Goal: Task Accomplishment & Management: Manage account settings

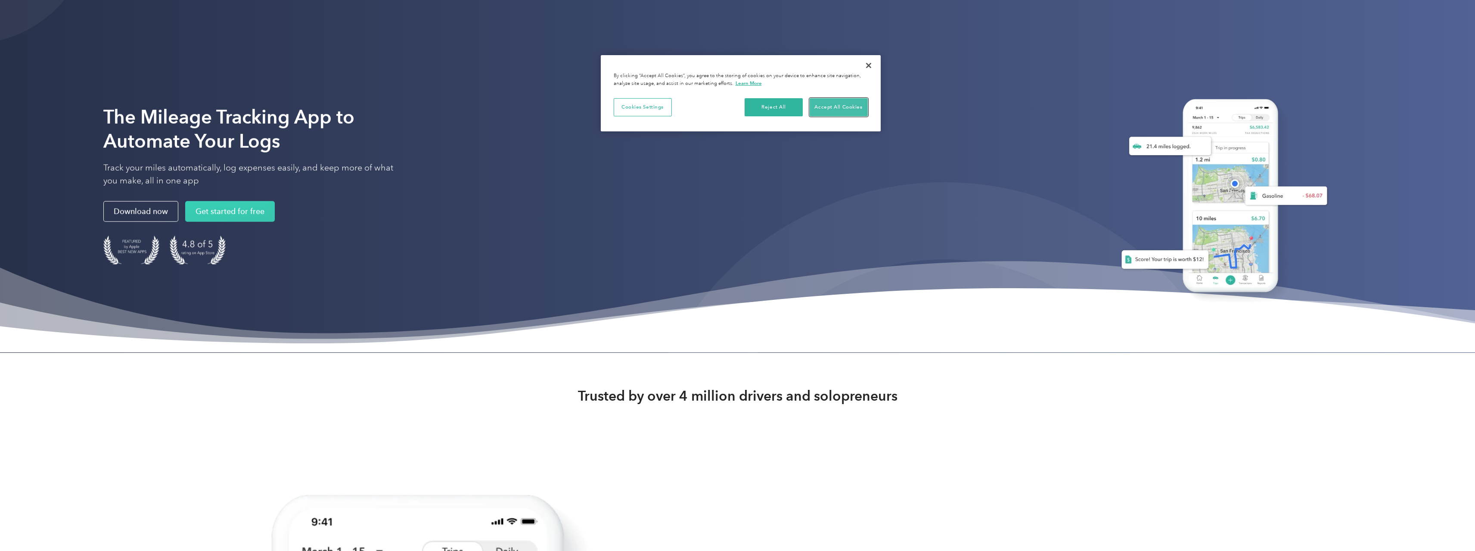
click at [838, 105] on button "Accept All Cookies" at bounding box center [839, 107] width 58 height 18
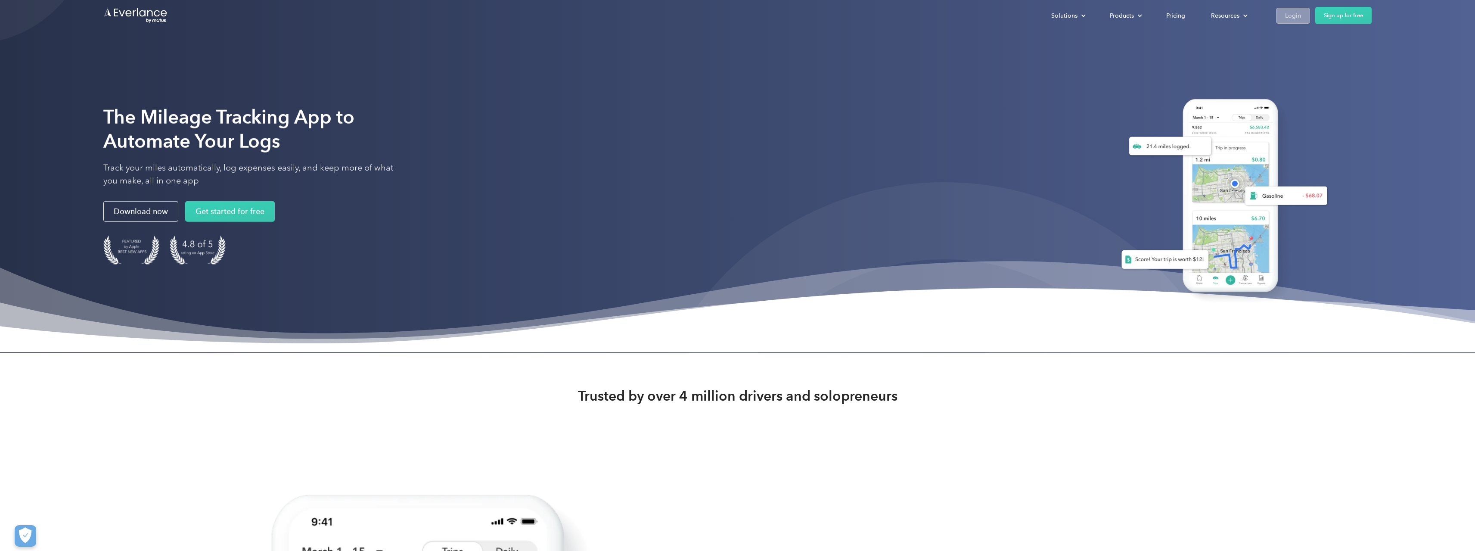
click at [1303, 14] on link "Login" at bounding box center [1293, 16] width 34 height 16
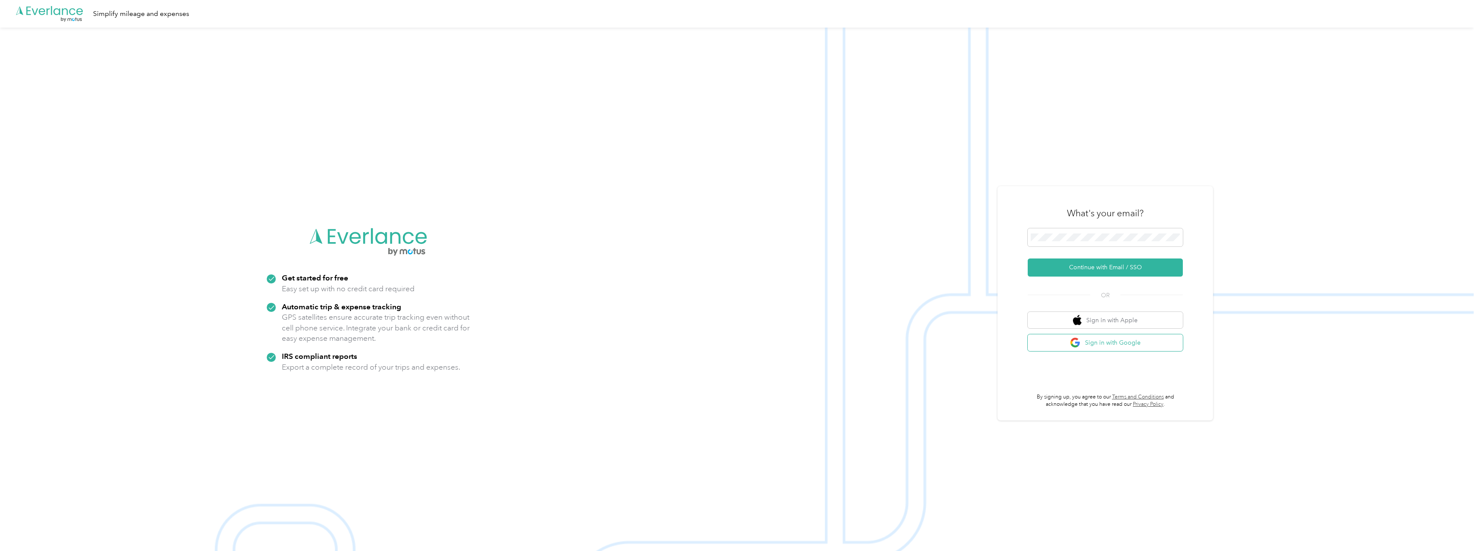
click at [1124, 342] on button "Sign in with Google" at bounding box center [1104, 342] width 155 height 17
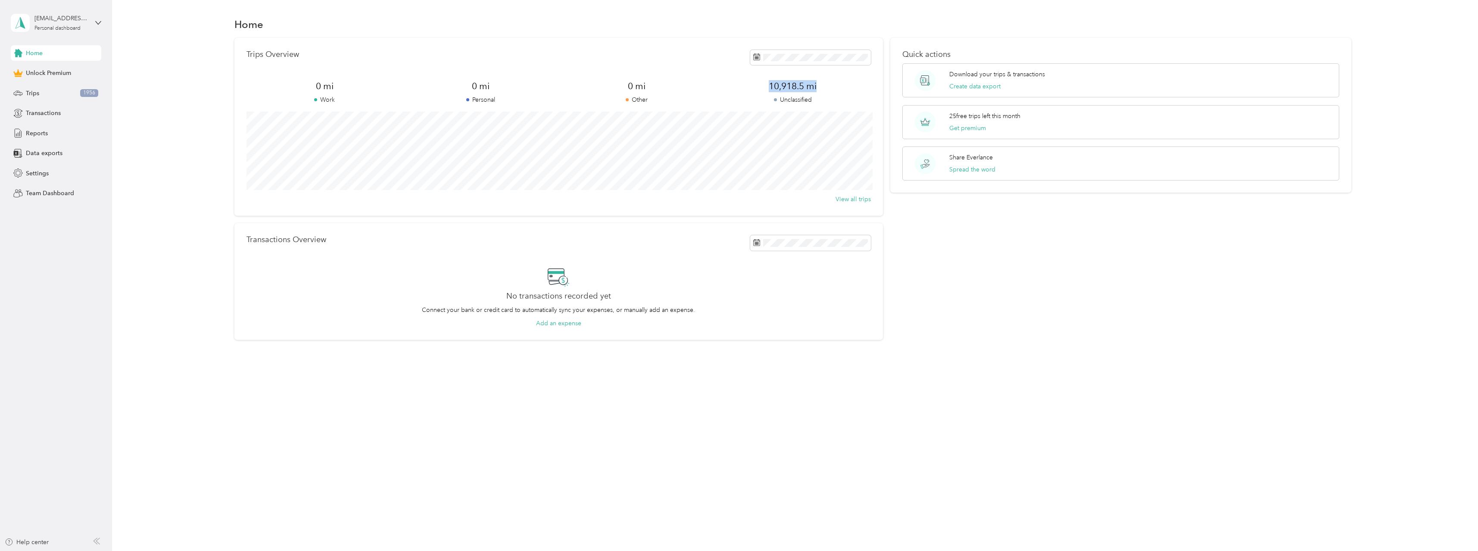
drag, startPoint x: 771, startPoint y: 89, endPoint x: 821, endPoint y: 81, distance: 50.6
click at [821, 81] on span "10,918.5 mi" at bounding box center [793, 86] width 156 height 12
click at [55, 94] on div "Trips 1956" at bounding box center [56, 93] width 90 height 16
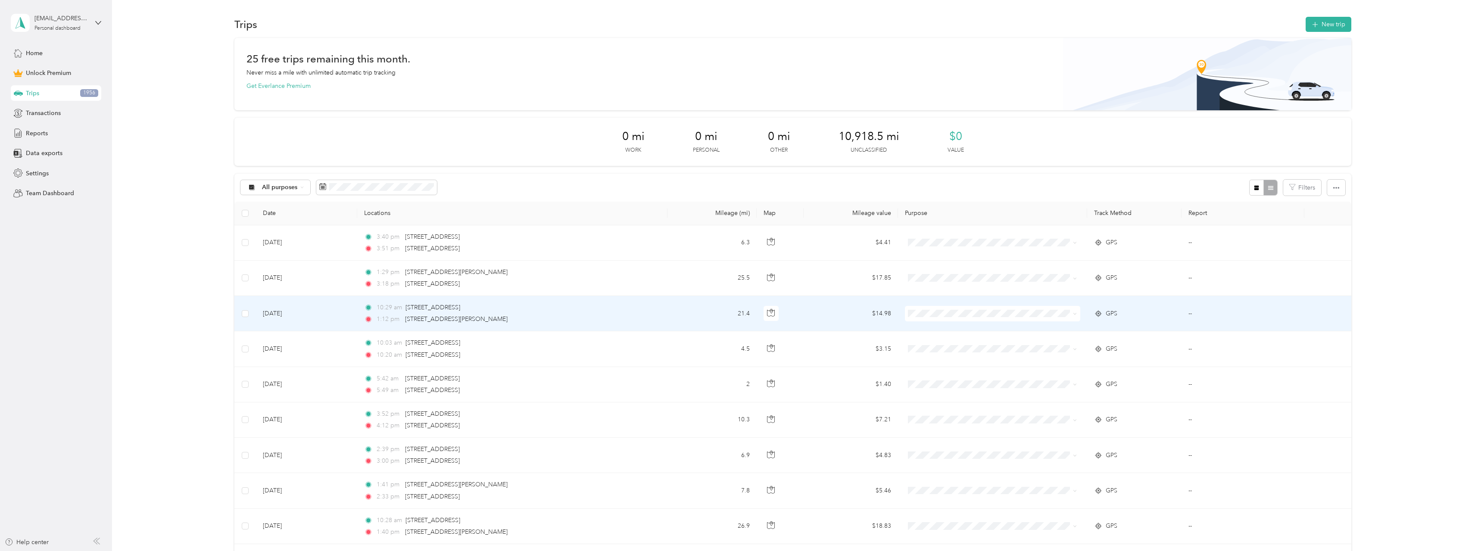
click at [598, 308] on td "10:29 am [STREET_ADDRESS] 1:12 pm [STREET_ADDRESS][PERSON_NAME]" at bounding box center [512, 313] width 310 height 35
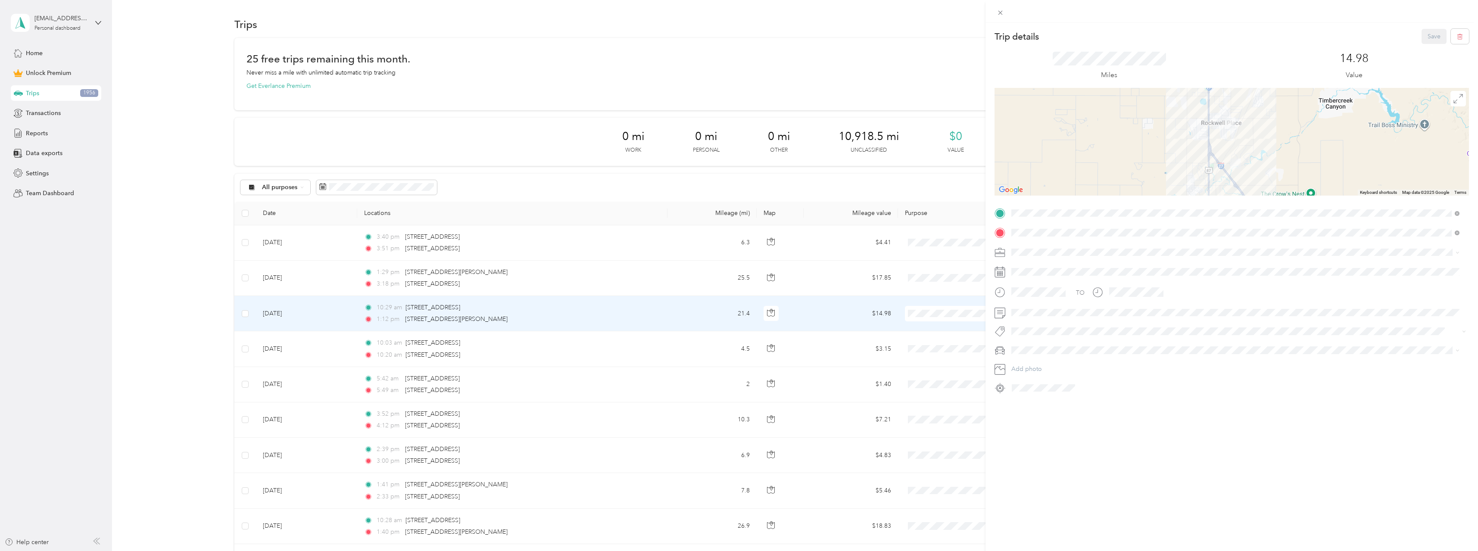
click at [547, 272] on div "Trip details Save This trip cannot be edited because it is either under review,…" at bounding box center [739, 275] width 1478 height 551
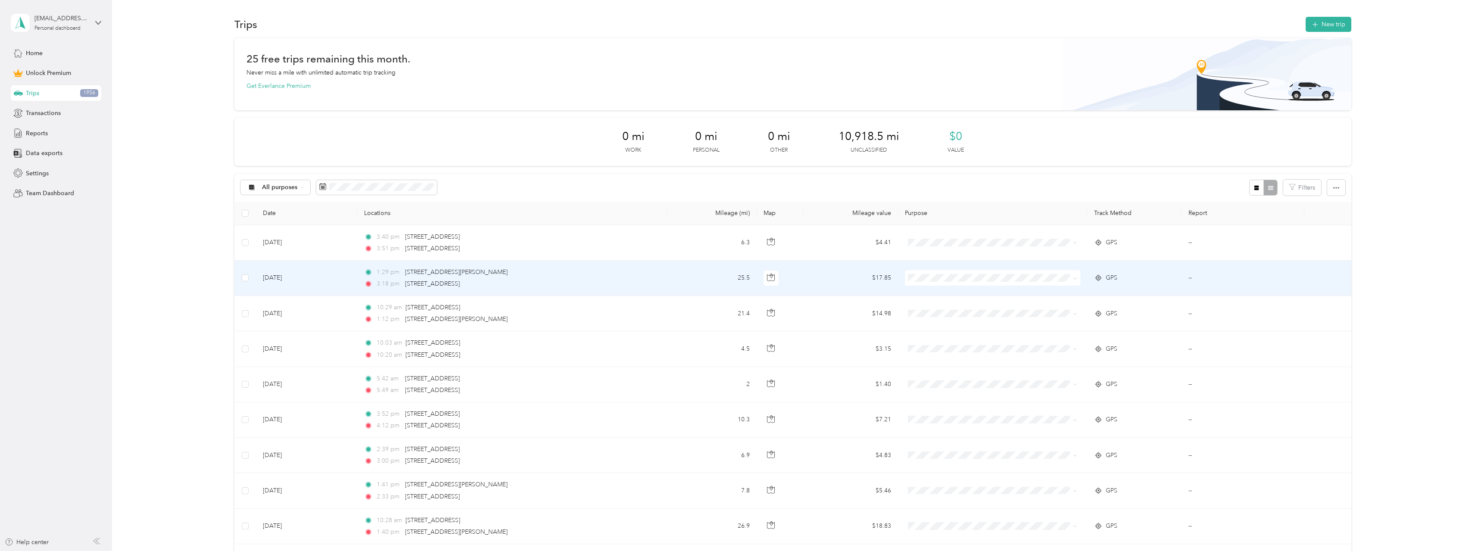
click at [536, 264] on td "1:29 pm [STREET_ADDRESS][PERSON_NAME] 3:18 pm [STREET_ADDRESS]" at bounding box center [512, 278] width 310 height 35
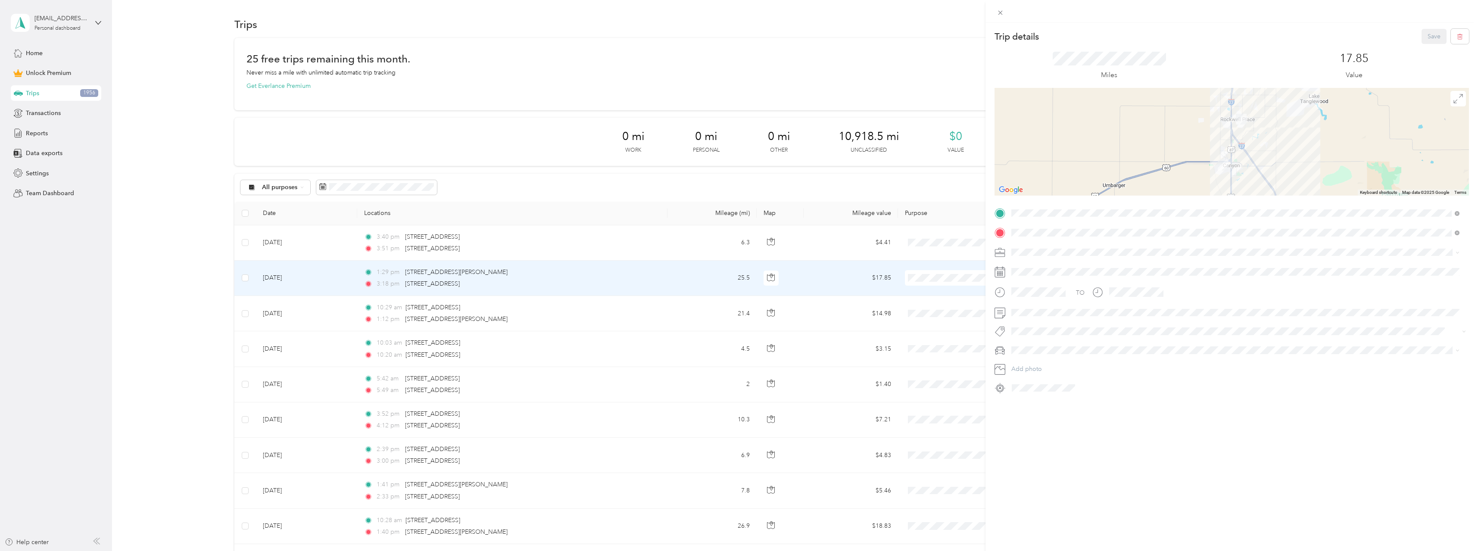
click at [554, 315] on div "Trip details Save This trip cannot be edited because it is either under review,…" at bounding box center [739, 275] width 1478 height 551
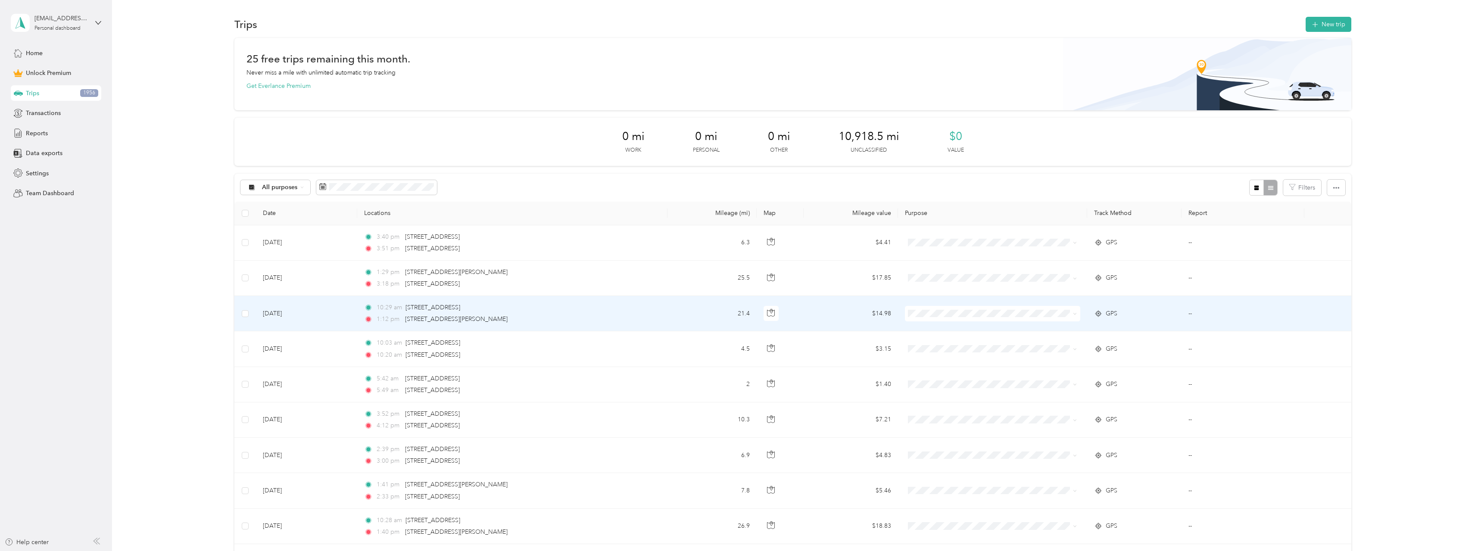
click at [576, 311] on td "10:29 am [STREET_ADDRESS] 1:12 pm [STREET_ADDRESS][PERSON_NAME]" at bounding box center [512, 313] width 310 height 35
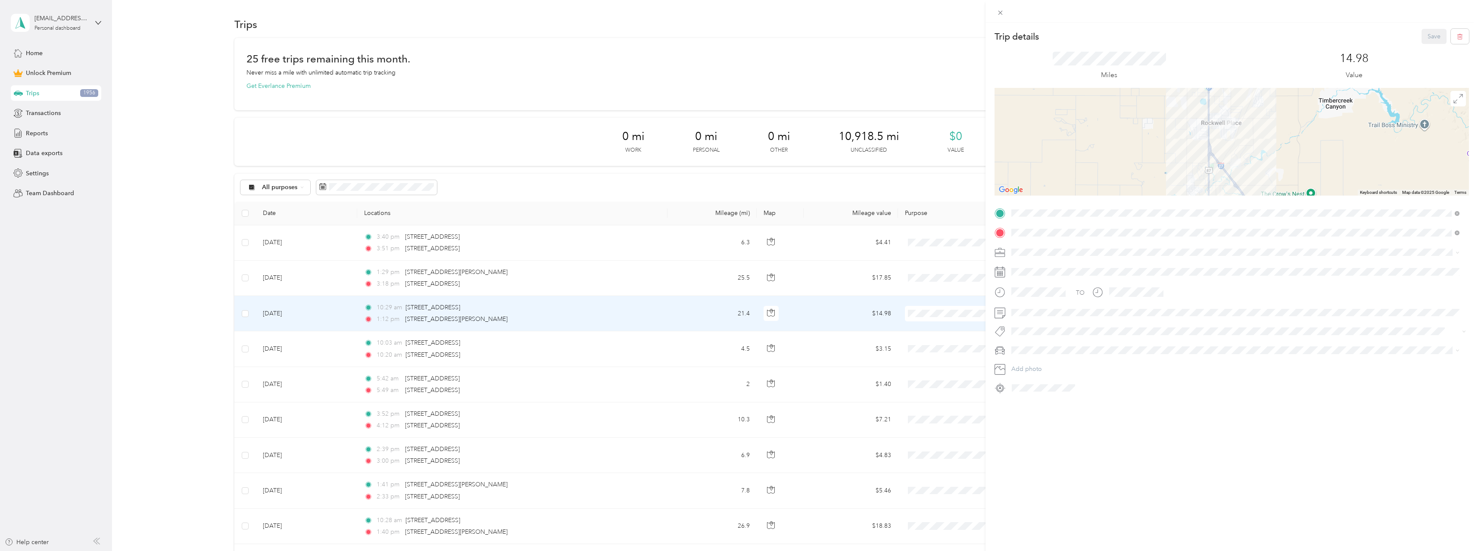
click at [1295, 133] on div at bounding box center [1231, 142] width 474 height 108
click at [1224, 136] on div at bounding box center [1231, 142] width 474 height 108
click at [1453, 94] on icon at bounding box center [1457, 98] width 9 height 9
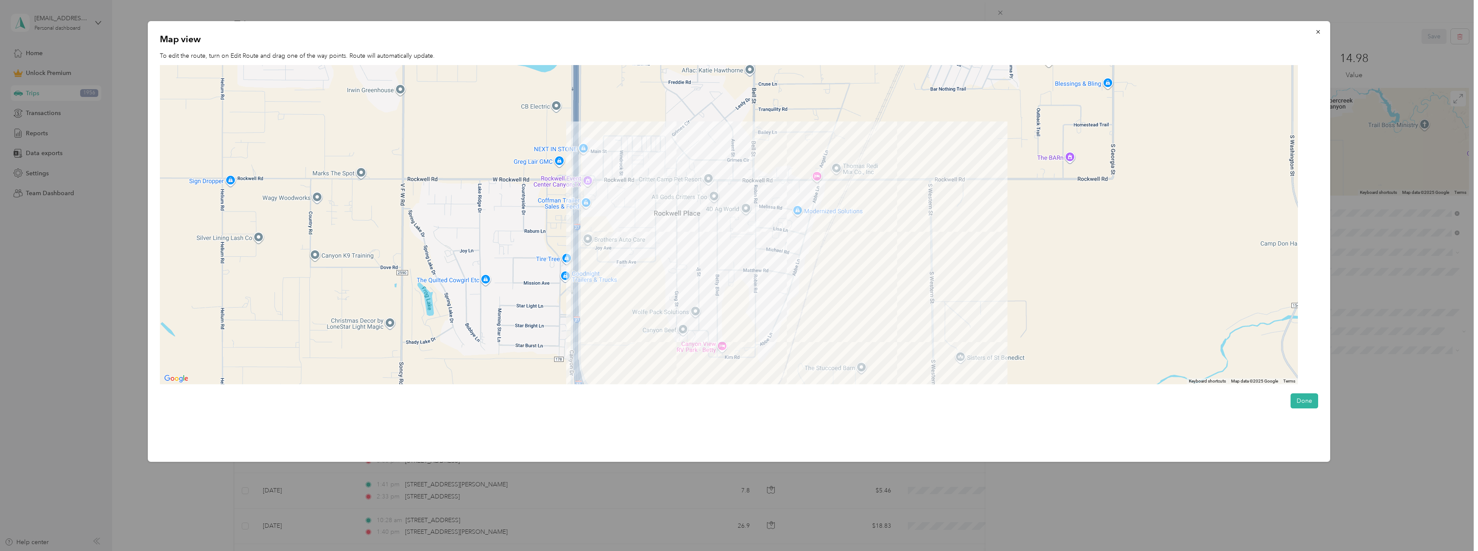
click at [815, 369] on div at bounding box center [729, 225] width 1138 height 320
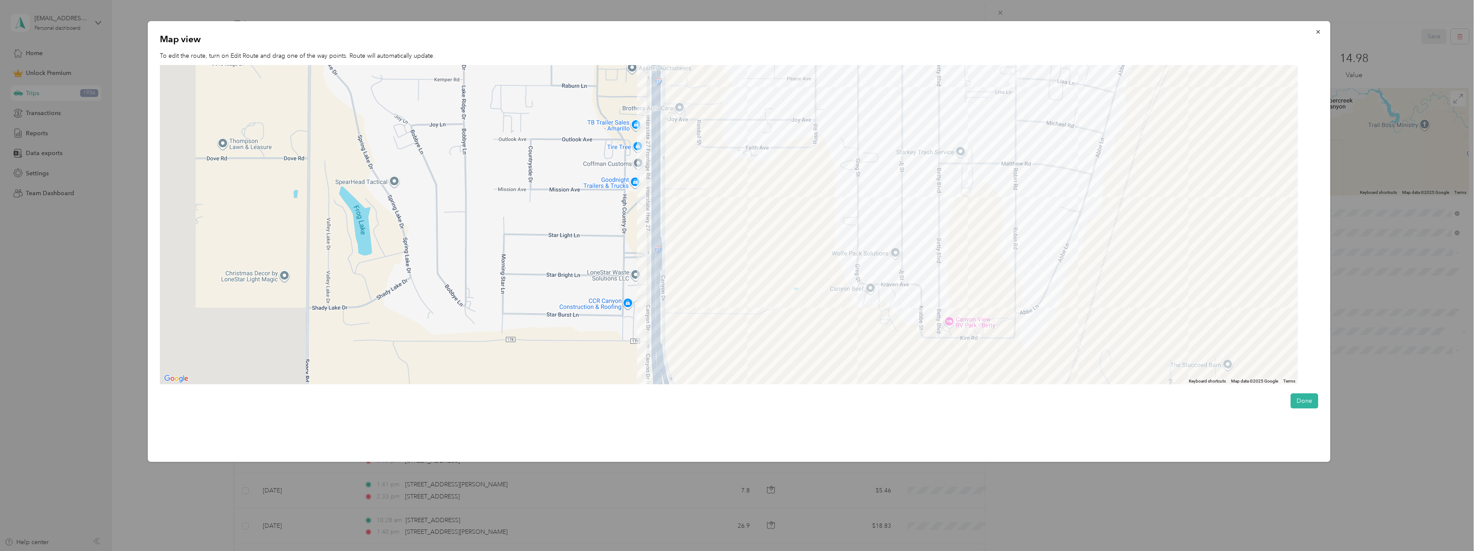
drag, startPoint x: 547, startPoint y: 257, endPoint x: 589, endPoint y: 179, distance: 88.8
click at [589, 179] on div at bounding box center [729, 225] width 1138 height 320
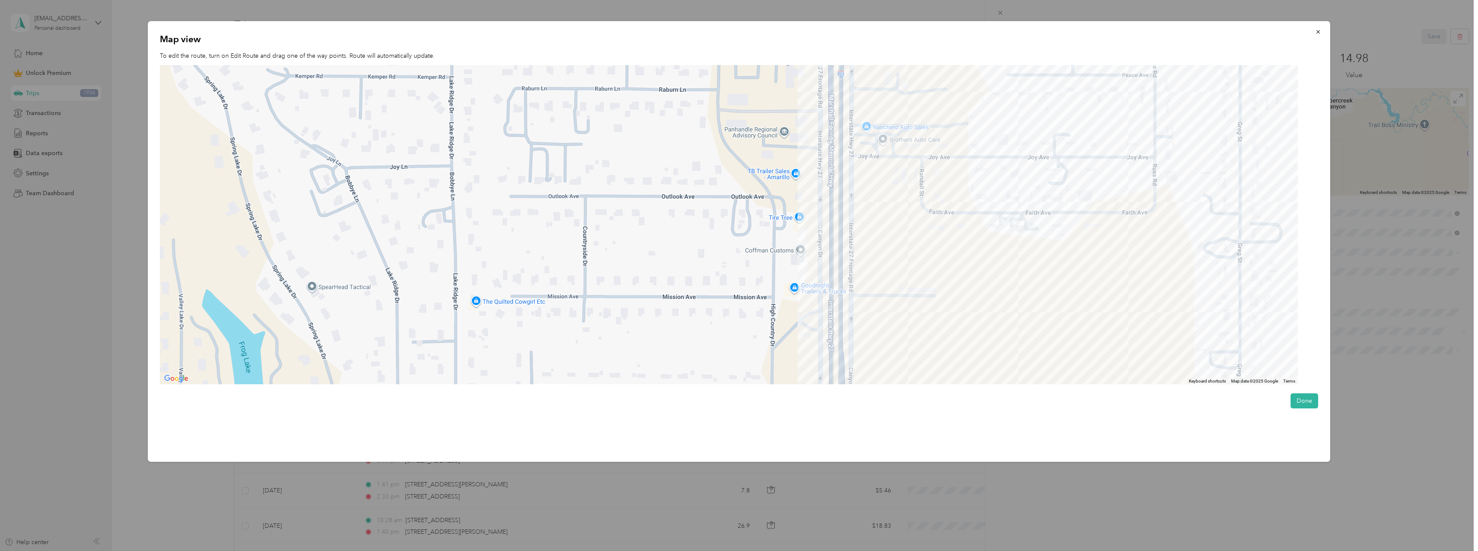
drag, startPoint x: 593, startPoint y: 187, endPoint x: 636, endPoint y: 302, distance: 122.7
click at [636, 302] on div at bounding box center [729, 225] width 1138 height 320
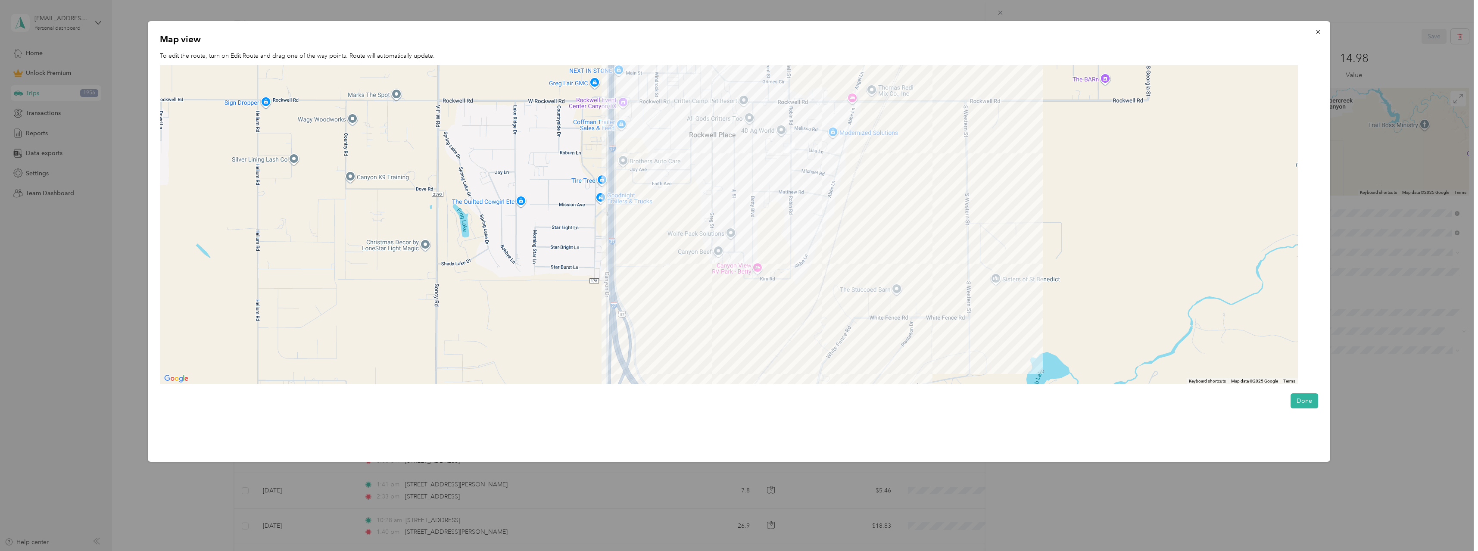
drag, startPoint x: 917, startPoint y: 348, endPoint x: 846, endPoint y: 258, distance: 114.4
click at [846, 258] on div at bounding box center [729, 225] width 1138 height 320
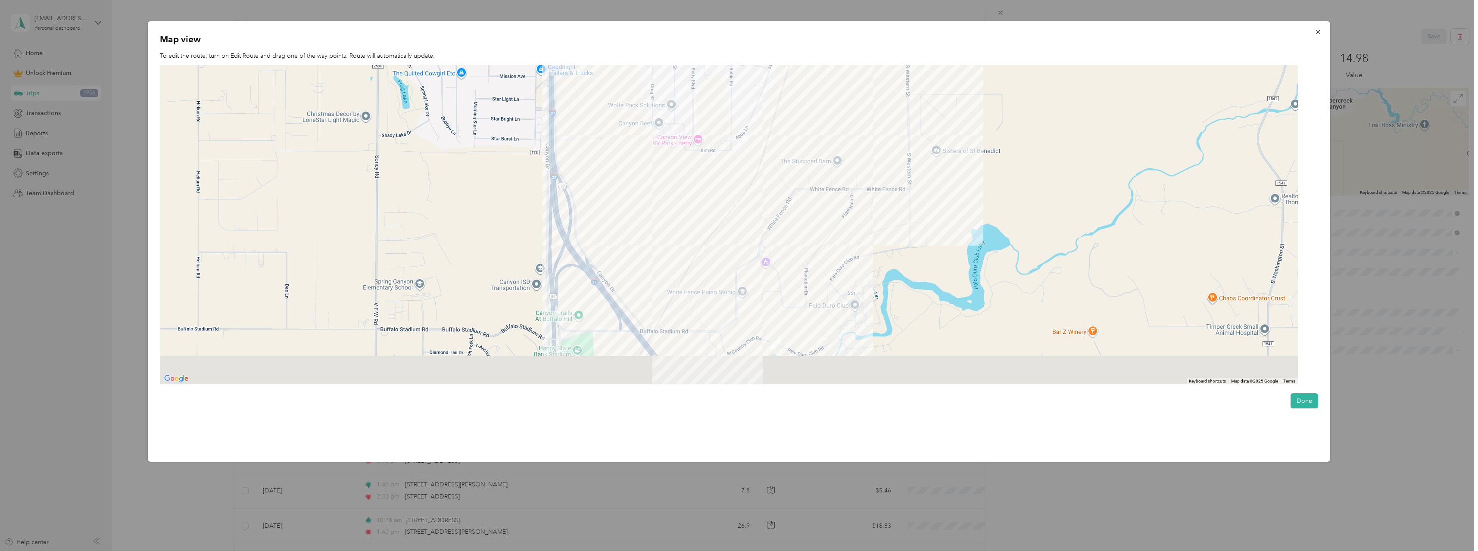
drag, startPoint x: 782, startPoint y: 117, endPoint x: 753, endPoint y: 118, distance: 28.5
click at [778, 113] on div at bounding box center [729, 225] width 1138 height 320
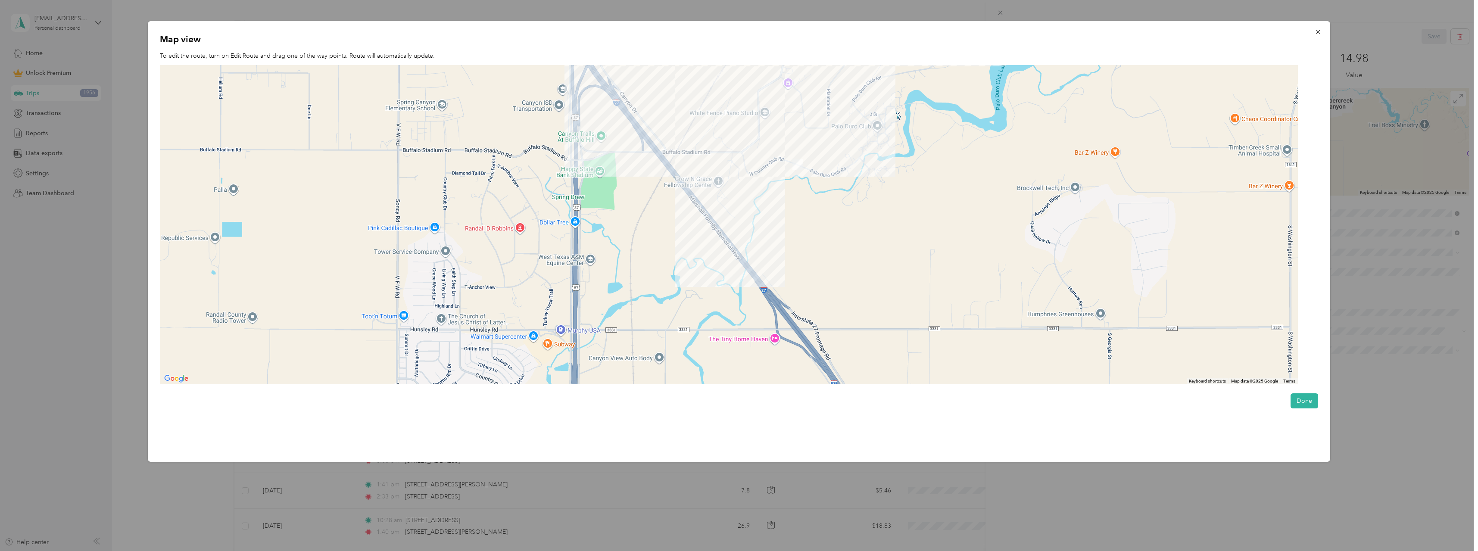
drag, startPoint x: 790, startPoint y: 309, endPoint x: 828, endPoint y: 163, distance: 150.6
click at [828, 163] on div at bounding box center [729, 225] width 1138 height 320
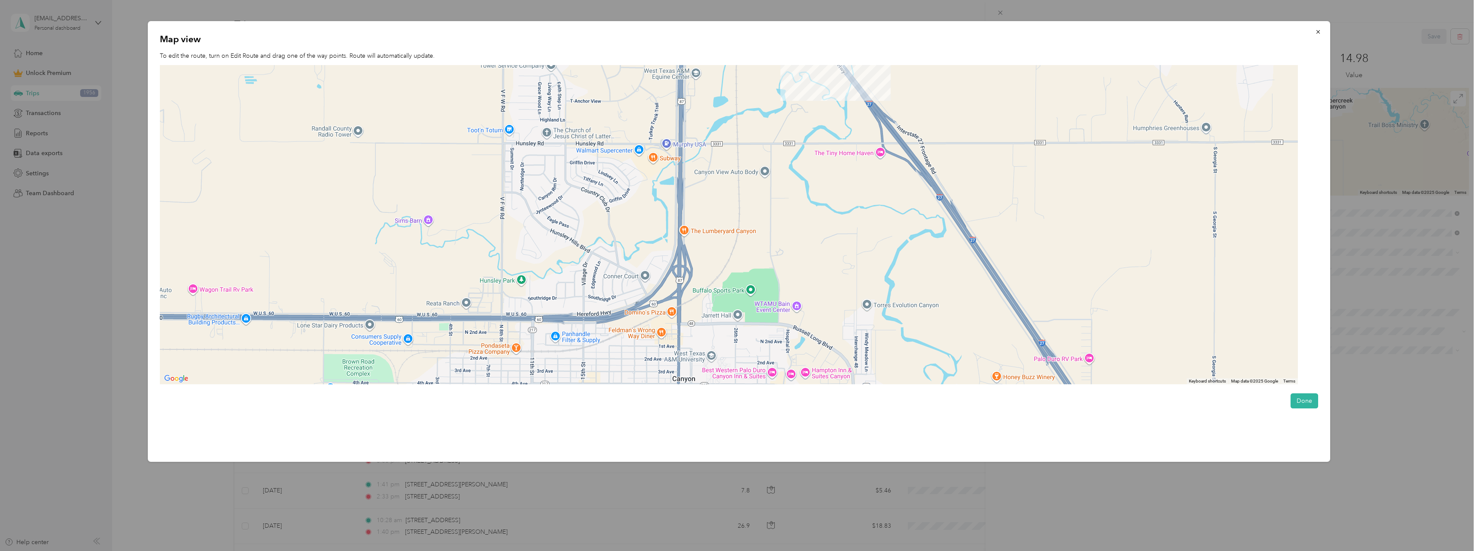
drag, startPoint x: 732, startPoint y: 296, endPoint x: 844, endPoint y: 287, distance: 112.8
click at [844, 287] on div at bounding box center [729, 225] width 1138 height 320
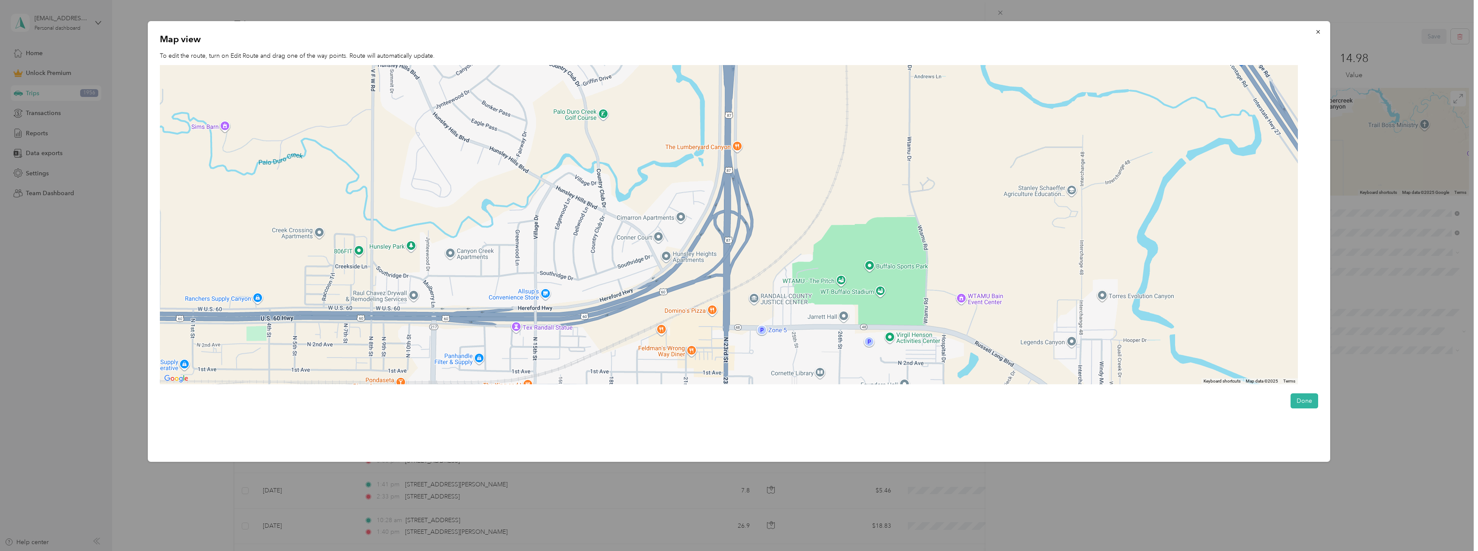
drag, startPoint x: 691, startPoint y: 283, endPoint x: 632, endPoint y: 356, distance: 93.4
click at [631, 357] on div at bounding box center [729, 225] width 1138 height 320
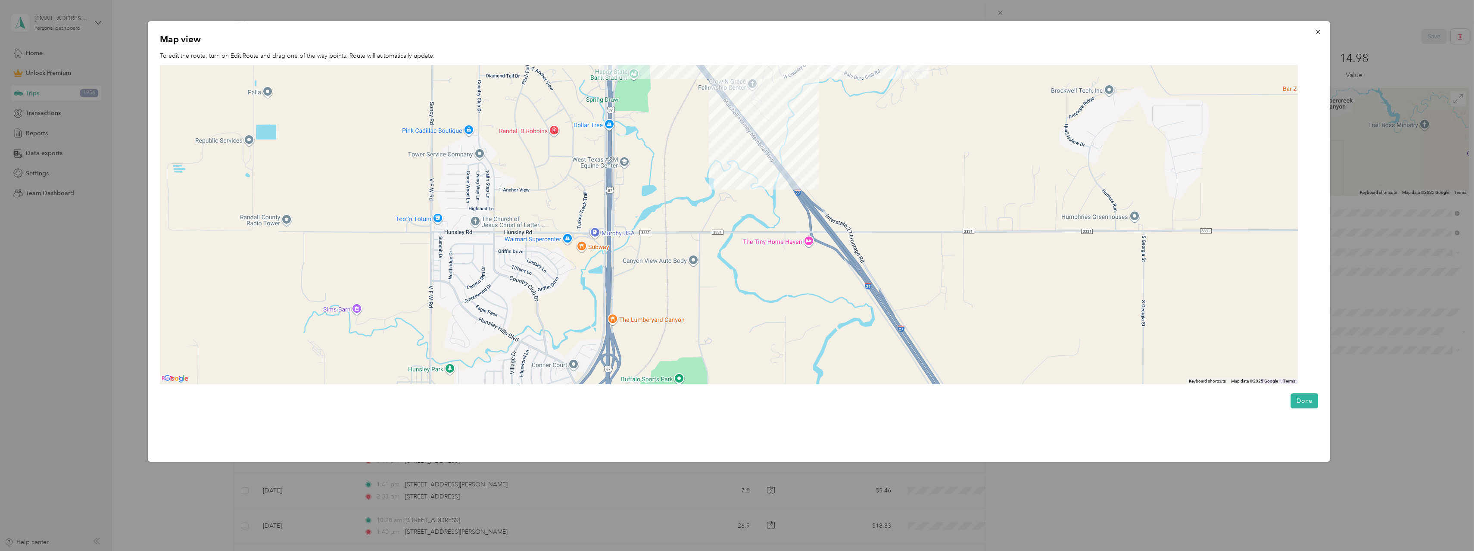
drag, startPoint x: 594, startPoint y: 246, endPoint x: 753, endPoint y: 119, distance: 203.2
click at [752, 120] on div at bounding box center [729, 225] width 1138 height 320
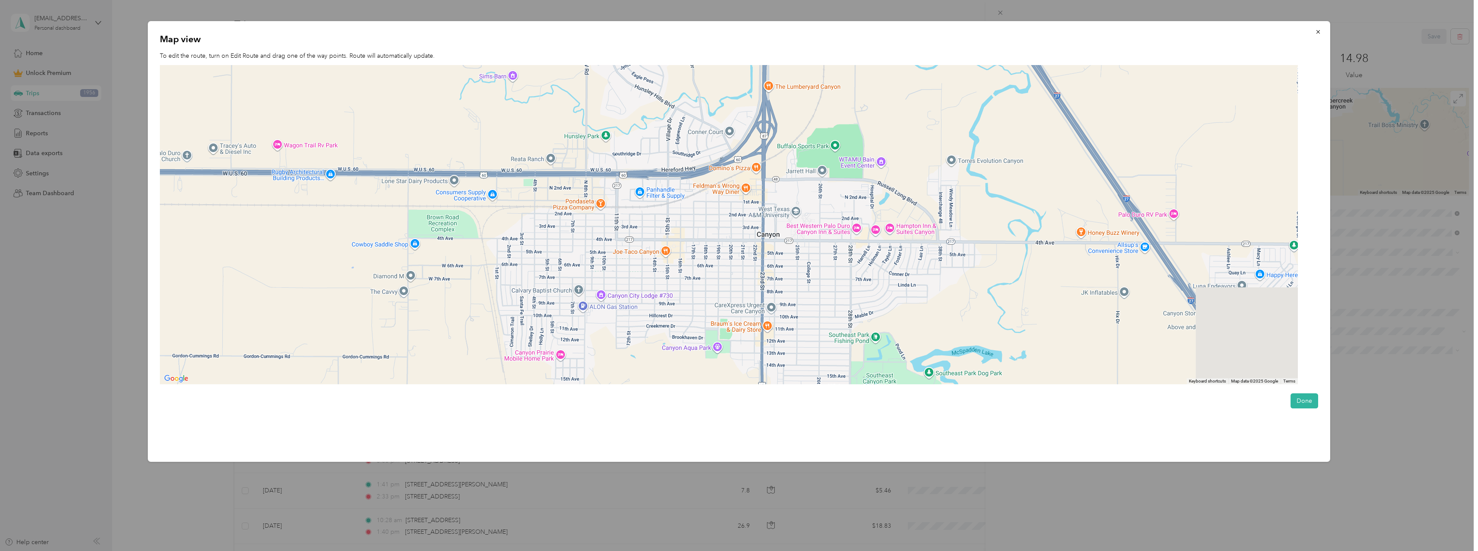
drag, startPoint x: 749, startPoint y: 218, endPoint x: 583, endPoint y: 285, distance: 178.8
click at [583, 285] on div at bounding box center [729, 225] width 1138 height 320
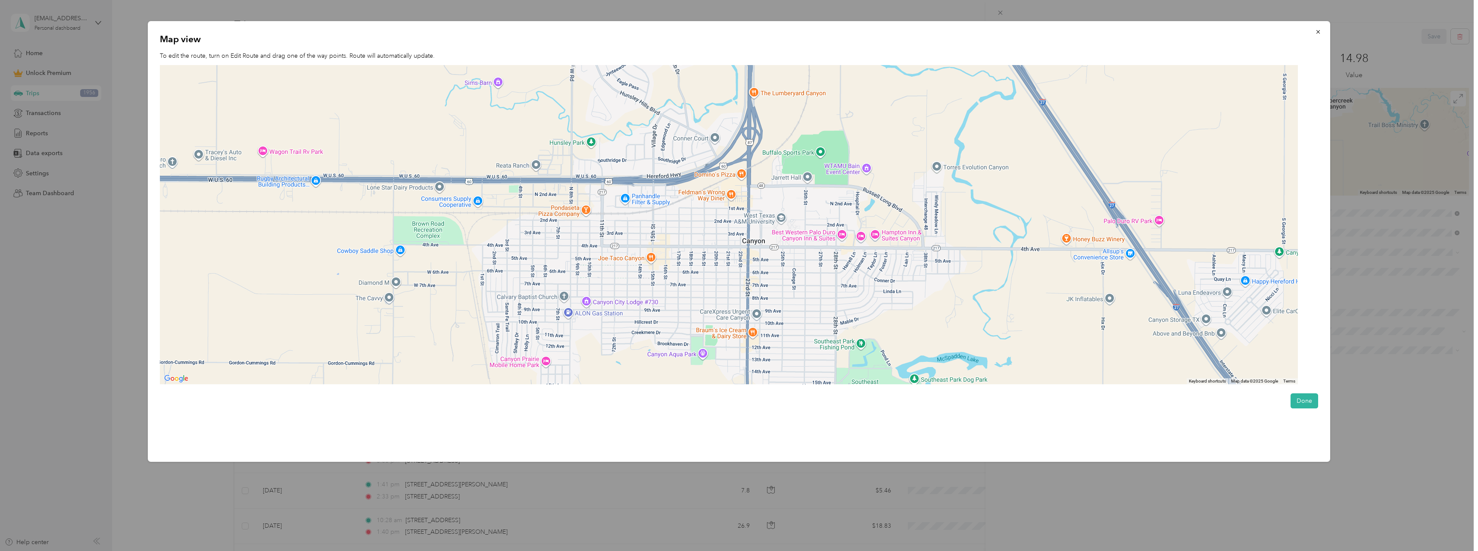
drag, startPoint x: 676, startPoint y: 298, endPoint x: 639, endPoint y: 336, distance: 53.0
click at [639, 336] on div at bounding box center [729, 225] width 1138 height 320
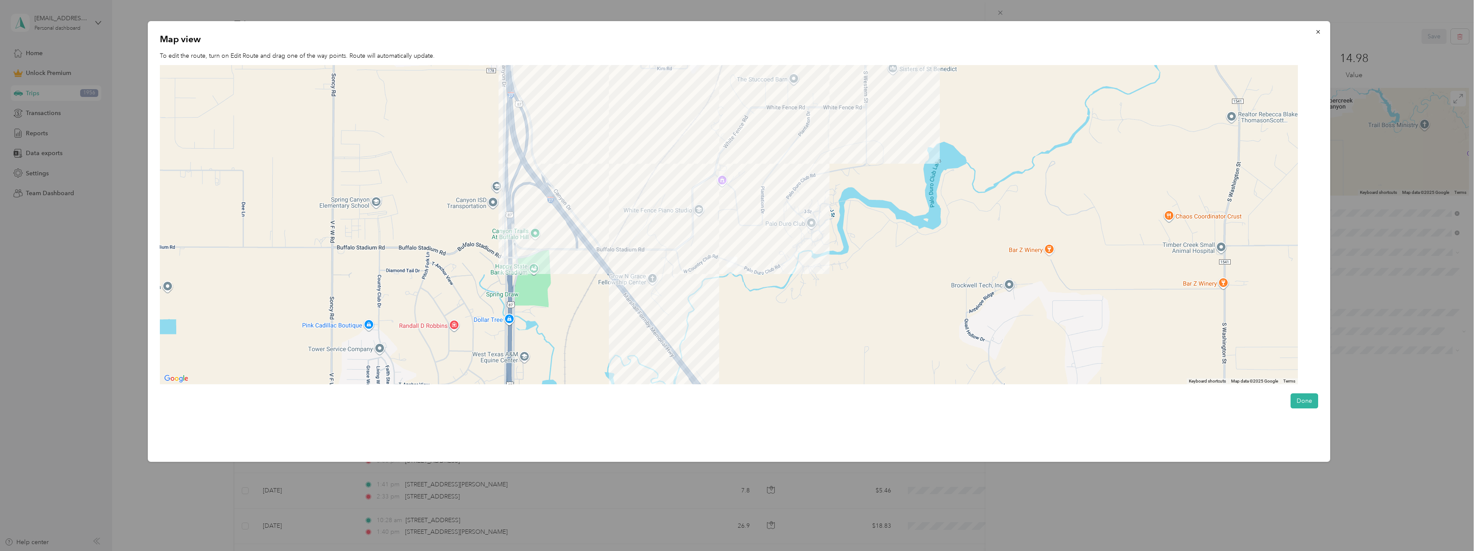
drag, startPoint x: 704, startPoint y: 194, endPoint x: 763, endPoint y: 279, distance: 103.7
click at [763, 279] on div at bounding box center [729, 225] width 1138 height 320
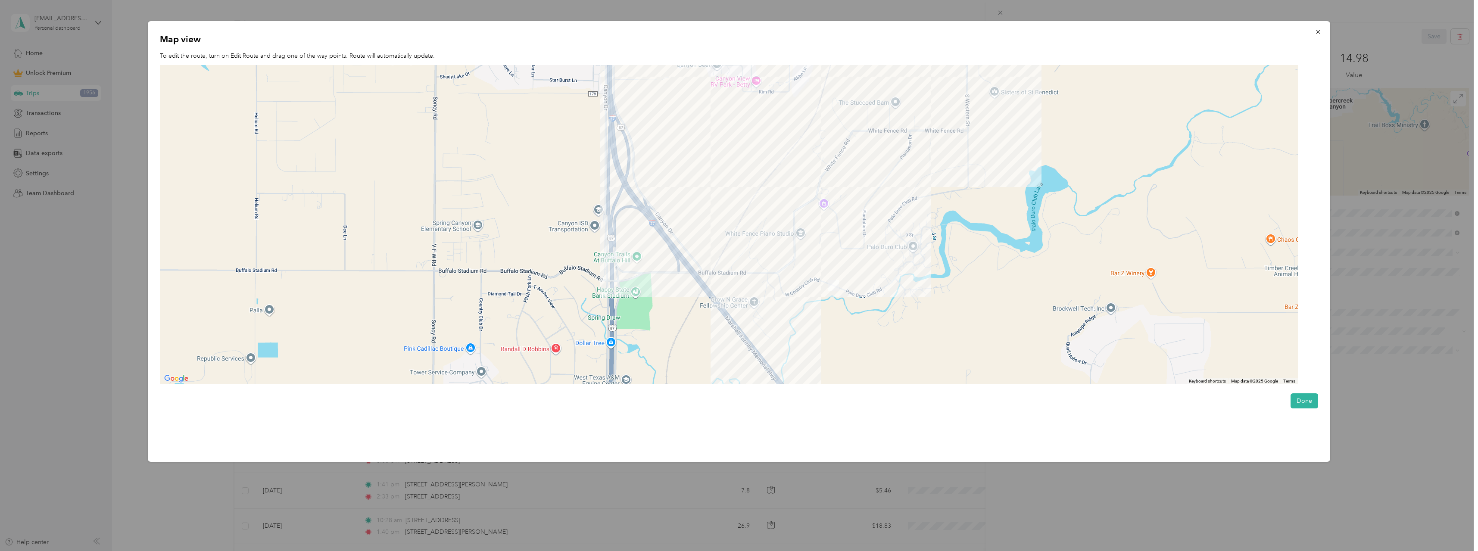
drag, startPoint x: 657, startPoint y: 277, endPoint x: 710, endPoint y: 231, distance: 69.7
click at [710, 231] on div at bounding box center [729, 225] width 1138 height 320
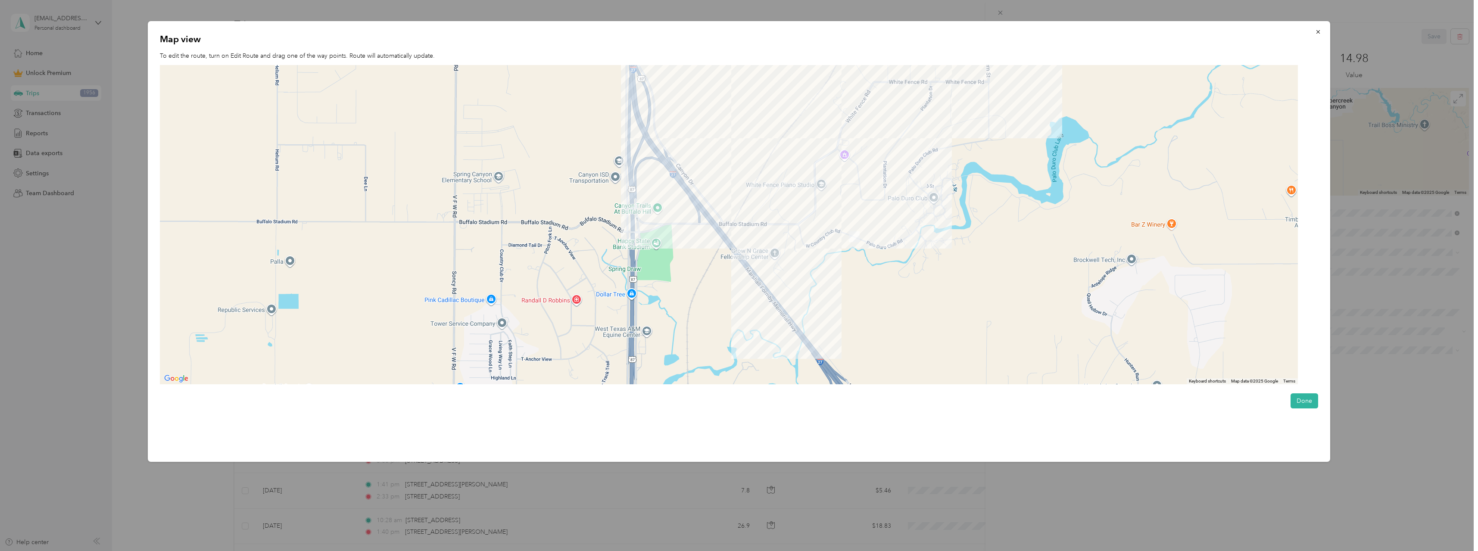
drag, startPoint x: 689, startPoint y: 297, endPoint x: 710, endPoint y: 247, distance: 53.8
click at [710, 247] on div at bounding box center [729, 225] width 1138 height 320
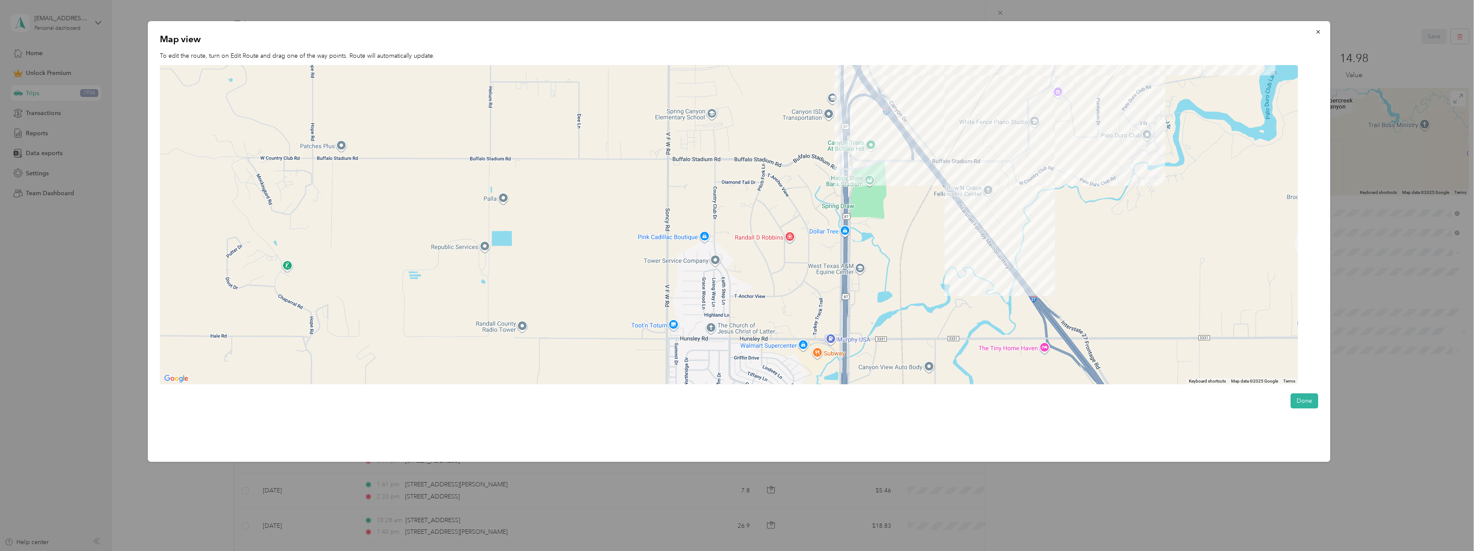
drag, startPoint x: 874, startPoint y: 324, endPoint x: 875, endPoint y: 201, distance: 123.2
click at [875, 201] on div at bounding box center [729, 225] width 1138 height 320
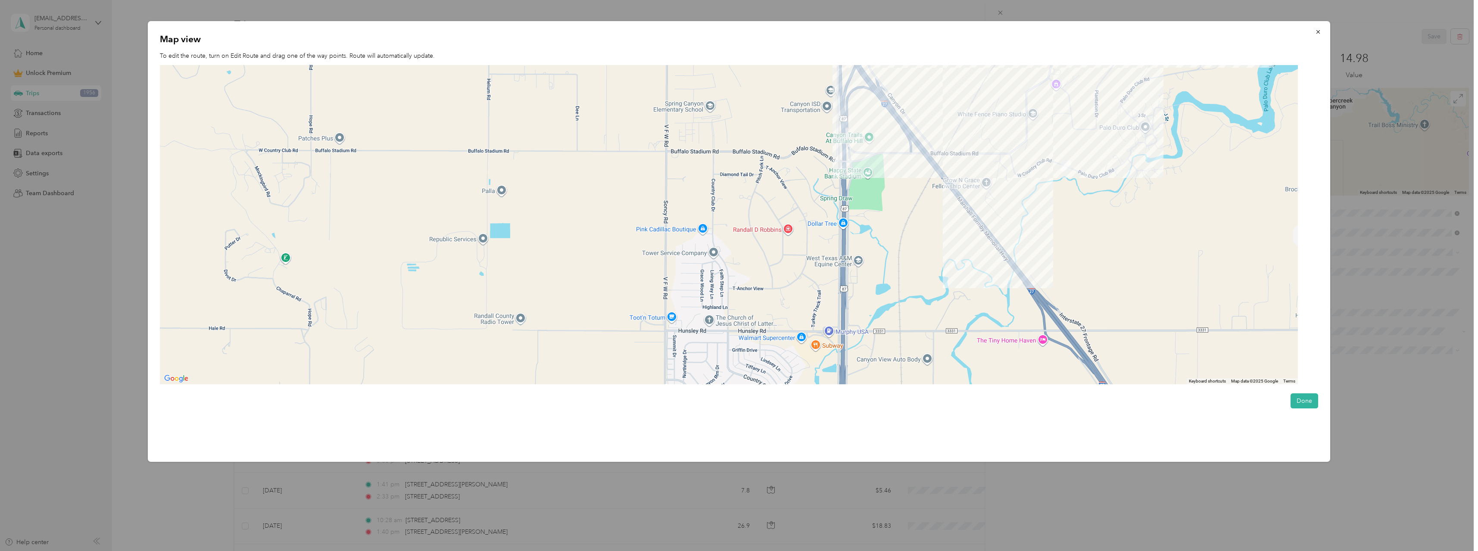
drag, startPoint x: 822, startPoint y: 325, endPoint x: 825, endPoint y: 275, distance: 50.5
click at [826, 275] on div at bounding box center [729, 225] width 1138 height 320
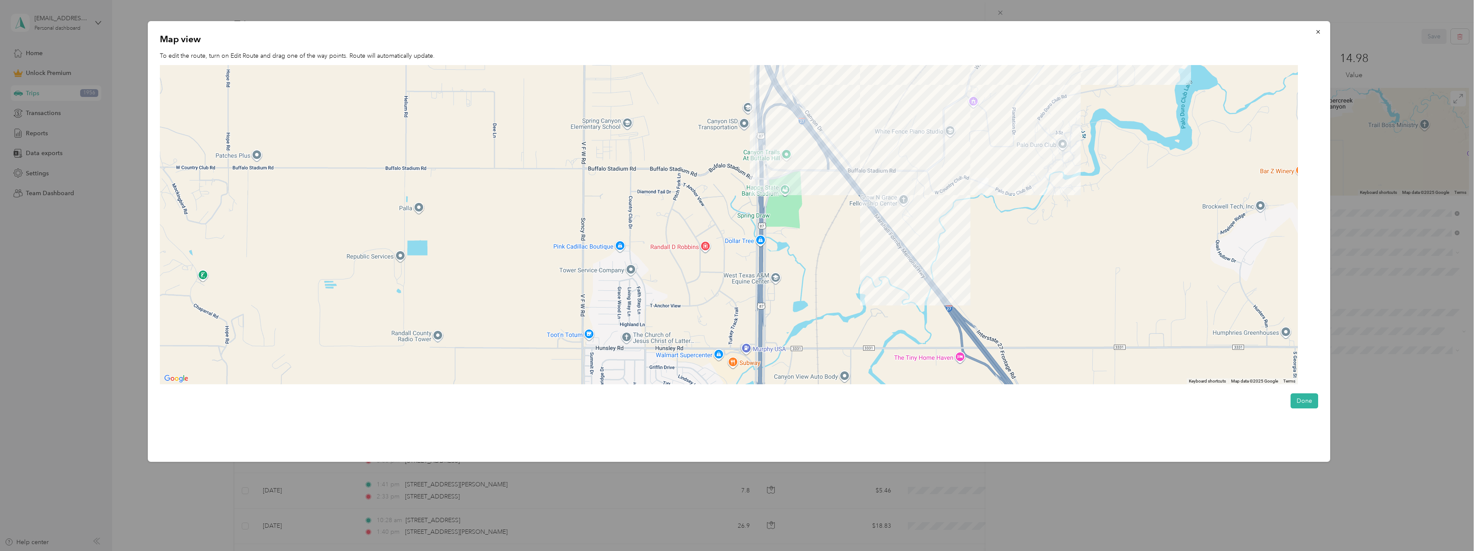
drag, startPoint x: 840, startPoint y: 274, endPoint x: 814, endPoint y: 297, distance: 35.7
click at [814, 297] on div at bounding box center [729, 225] width 1138 height 320
